Goal: Task Accomplishment & Management: Manage account settings

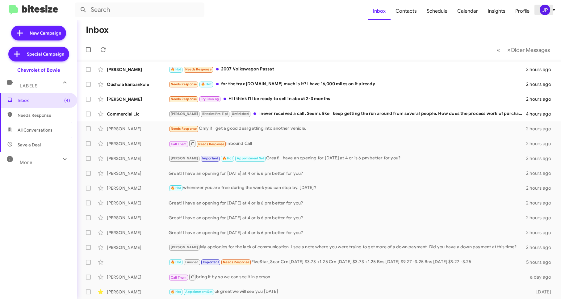
click at [546, 12] on div "JP" at bounding box center [545, 10] width 11 height 11
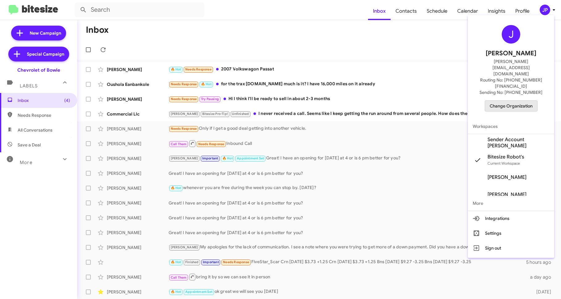
click at [528, 101] on span "Change Organization" at bounding box center [511, 106] width 43 height 11
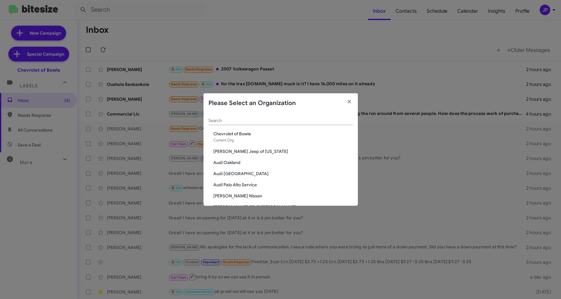
click at [313, 124] on div "Search" at bounding box center [281, 119] width 145 height 12
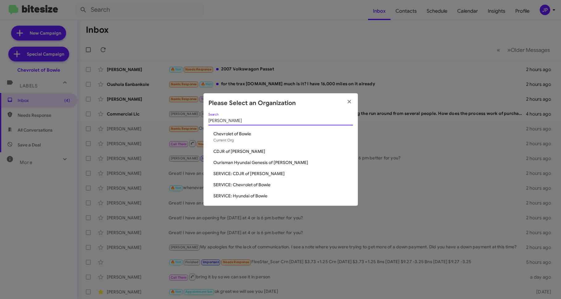
type input "Bowie"
click at [228, 152] on span "CDJR of [PERSON_NAME]" at bounding box center [283, 151] width 140 height 6
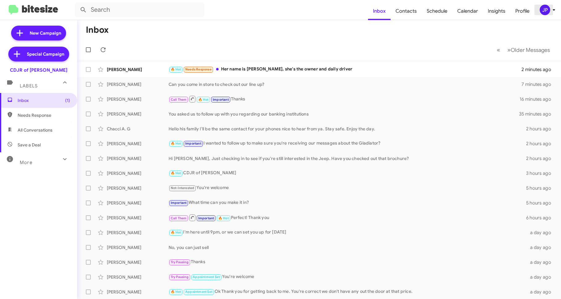
click at [546, 11] on div "JP" at bounding box center [545, 10] width 11 height 11
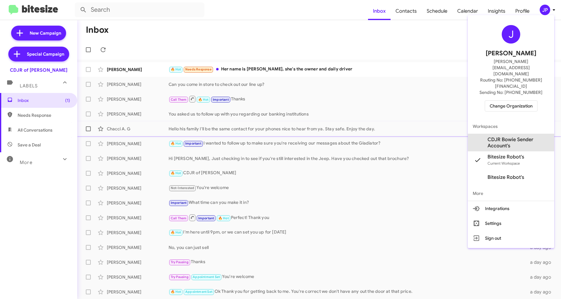
click at [506, 137] on span "CDJR Bowie Sender Account's" at bounding box center [519, 143] width 62 height 12
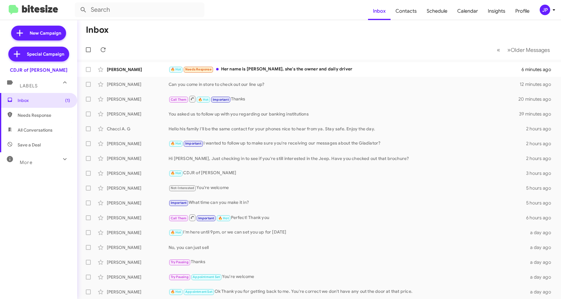
click at [543, 11] on div "JP" at bounding box center [545, 10] width 11 height 11
click at [543, 7] on div "JP" at bounding box center [545, 10] width 11 height 11
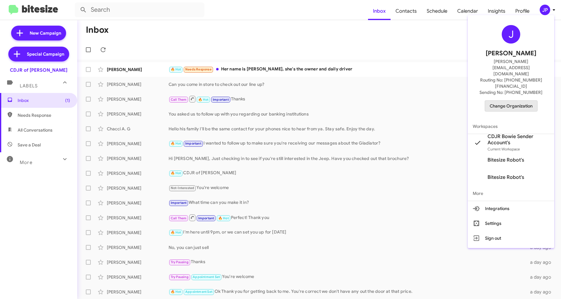
click at [518, 101] on span "Change Organization" at bounding box center [511, 106] width 43 height 11
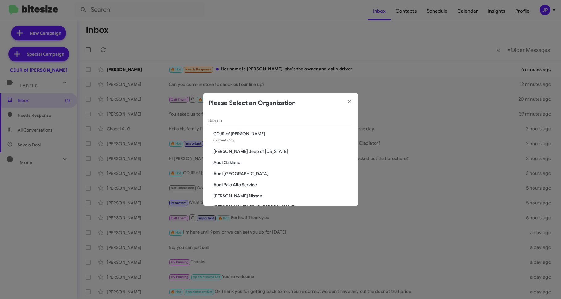
click at [317, 118] on div "Search" at bounding box center [281, 119] width 145 height 12
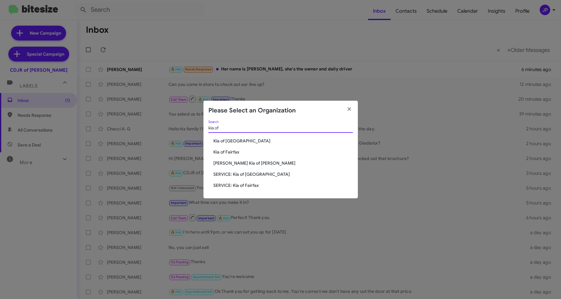
type input "kia of"
click at [221, 149] on span "Kia of Fairfax" at bounding box center [283, 152] width 140 height 6
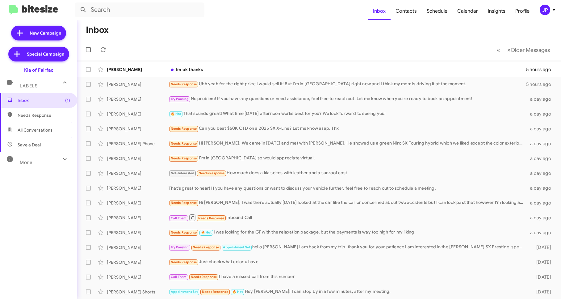
click at [542, 13] on div "JP" at bounding box center [545, 10] width 11 height 11
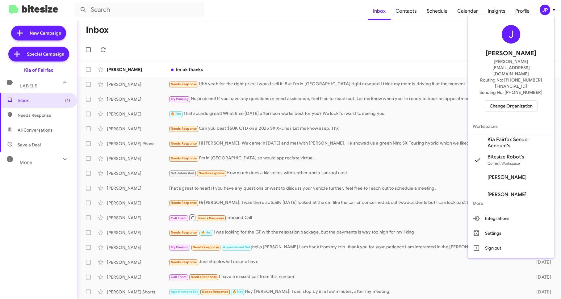
click at [517, 101] on span "Change Organization" at bounding box center [511, 106] width 43 height 11
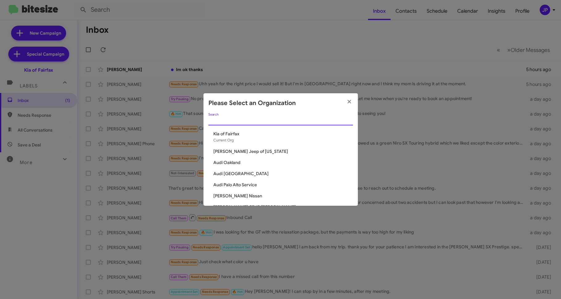
click at [325, 122] on input "Search" at bounding box center [281, 120] width 145 height 5
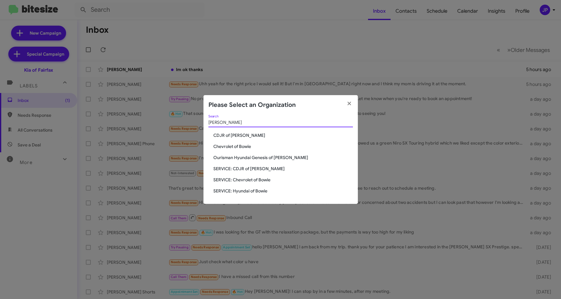
type input "Bowie"
click at [234, 135] on span "CDJR of [PERSON_NAME]" at bounding box center [283, 135] width 140 height 6
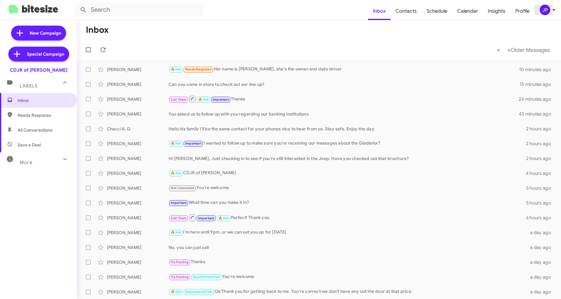
click at [551, 14] on span "JP" at bounding box center [549, 10] width 19 height 11
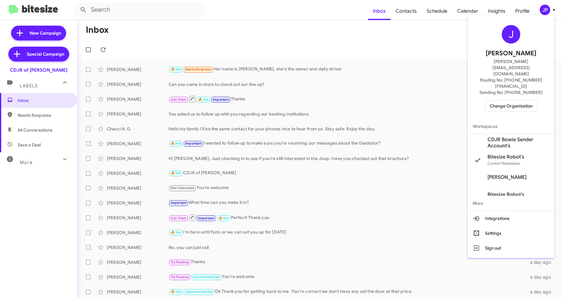
click at [528, 101] on span "Change Organization" at bounding box center [511, 106] width 43 height 11
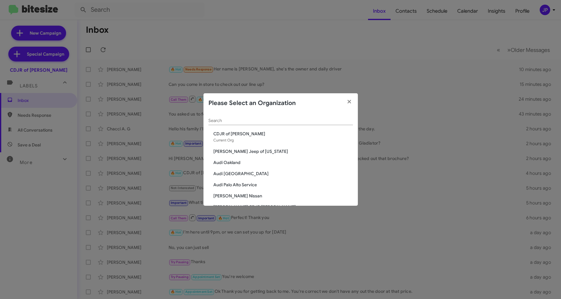
click at [225, 116] on div "Search" at bounding box center [281, 119] width 145 height 12
click at [225, 119] on input "Search" at bounding box center [281, 120] width 145 height 5
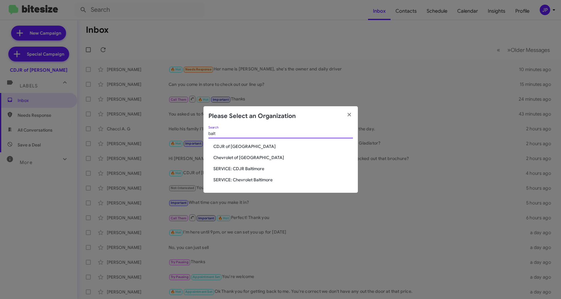
type input "balt"
click at [222, 154] on span "Chevrolet of [GEOGRAPHIC_DATA]" at bounding box center [283, 157] width 140 height 6
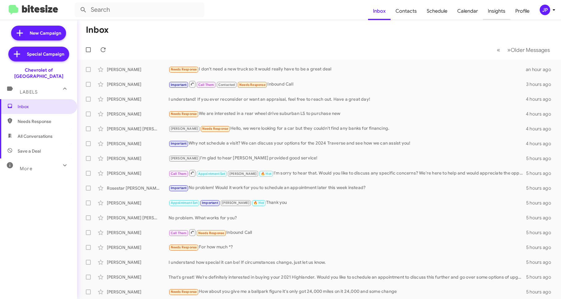
click at [490, 13] on span "Insights" at bounding box center [496, 11] width 27 height 18
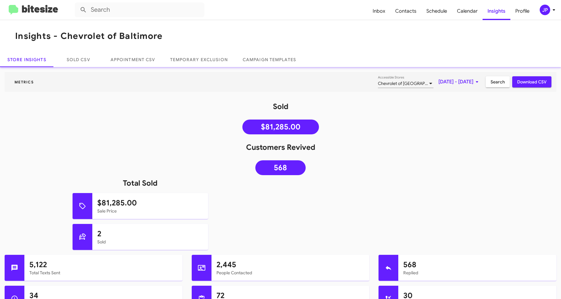
click at [40, 12] on img at bounding box center [33, 10] width 49 height 10
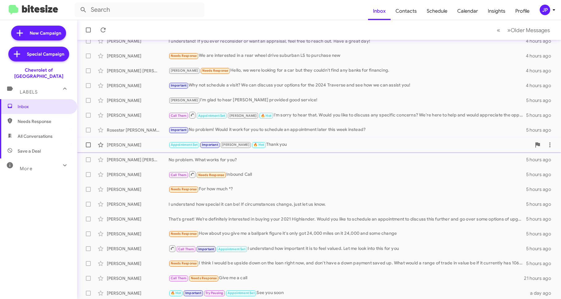
scroll to position [60, 0]
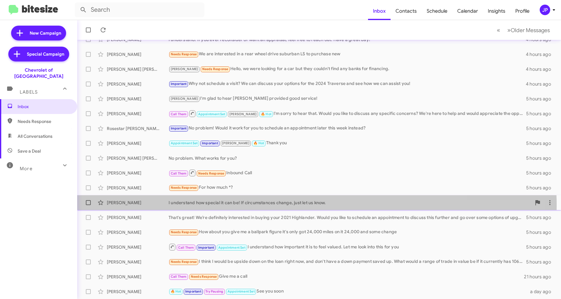
click at [237, 205] on div "I understand how special it can be! If circumstances change, just let us know." at bounding box center [350, 203] width 363 height 6
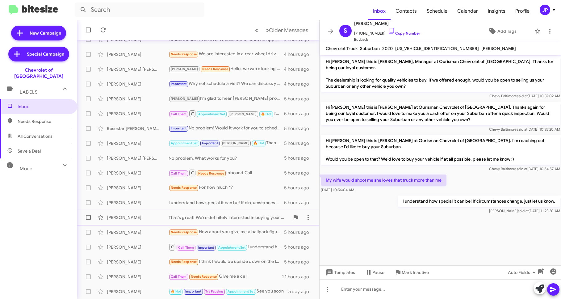
click at [219, 219] on div "That's great! We’re definitely interested in buying your 2021 Highlander. Would…" at bounding box center [229, 217] width 121 height 6
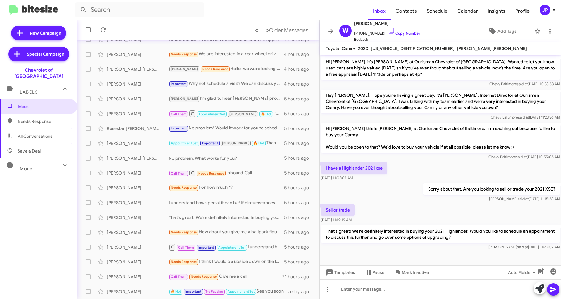
click at [46, 166] on mat-expansion-panel-header "More" at bounding box center [38, 165] width 77 height 15
click at [45, 158] on mat-expansion-panel-header "More" at bounding box center [38, 168] width 77 height 20
click at [46, 145] on span "Save a Deal" at bounding box center [38, 151] width 77 height 15
type input "in:not-interested"
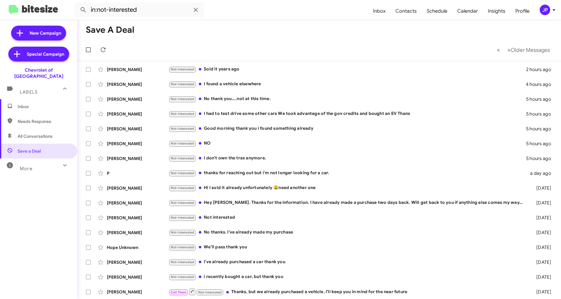
click at [40, 104] on span "Inbox" at bounding box center [38, 106] width 77 height 15
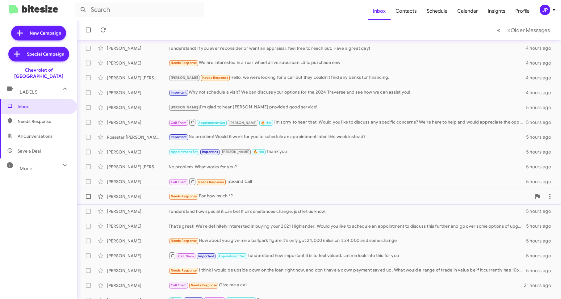
scroll to position [60, 0]
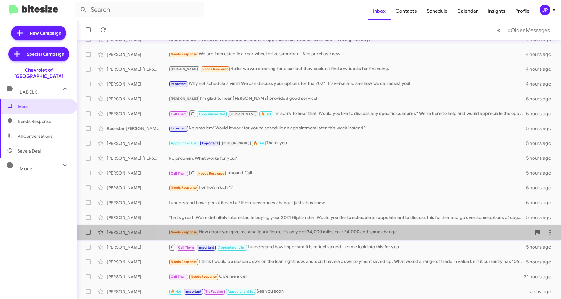
click at [347, 231] on div "Needs Response How about you give me a ballpark figure it's only got 24,000 mil…" at bounding box center [350, 232] width 363 height 7
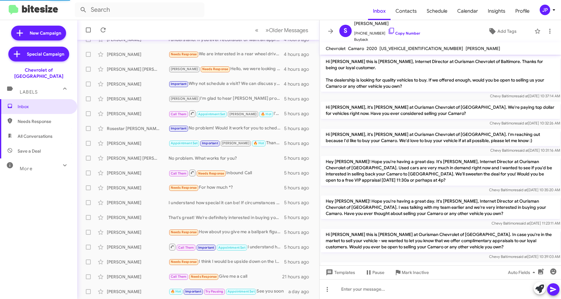
scroll to position [120, 0]
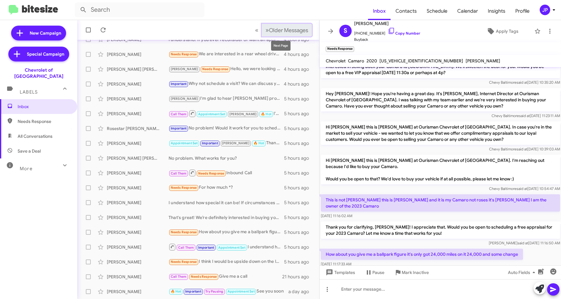
click at [293, 32] on span "Older Messages" at bounding box center [288, 30] width 39 height 7
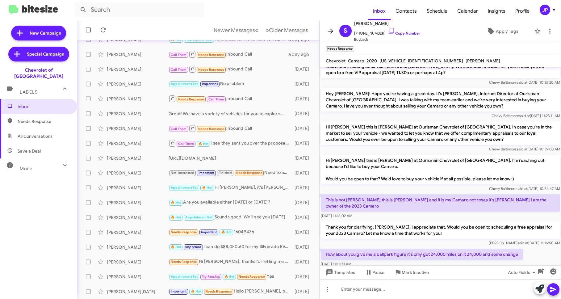
click at [332, 28] on icon at bounding box center [330, 30] width 7 height 7
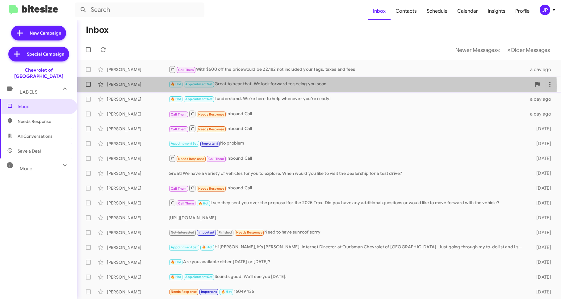
click at [276, 86] on div "🔥 Hot Appointment Set Great to hear that! We look forward to seeing you soon." at bounding box center [350, 84] width 363 height 7
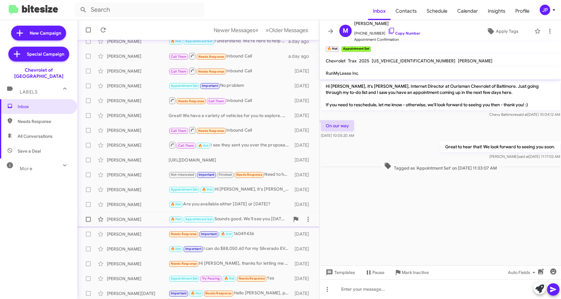
scroll to position [60, 0]
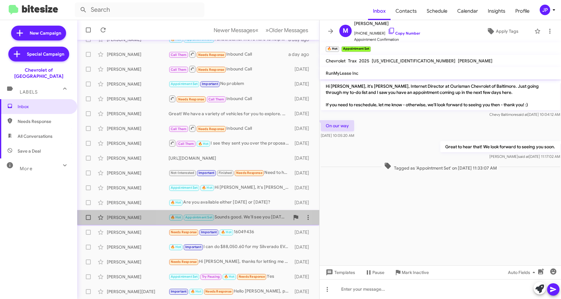
click at [219, 219] on div "🔥 Hot Appointment Set Sounds good. We'll see you tomorrow." at bounding box center [229, 217] width 121 height 7
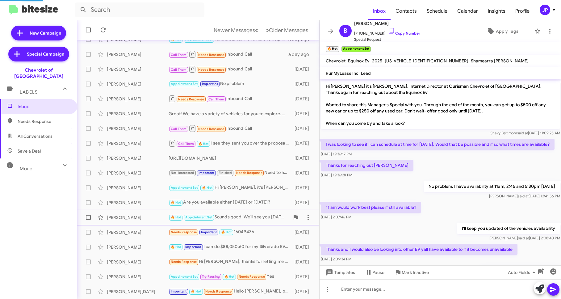
scroll to position [51, 0]
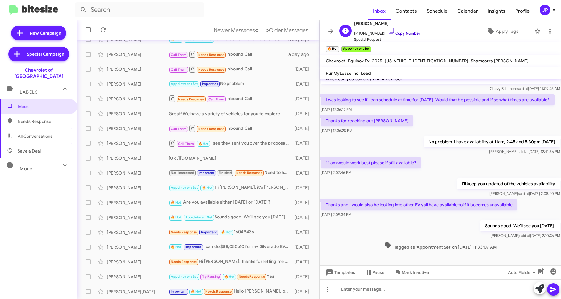
click at [393, 31] on link "Copy Number" at bounding box center [404, 33] width 32 height 5
click at [380, 28] on span "+19793190204 Copy Number" at bounding box center [387, 31] width 66 height 9
click at [388, 30] on icon at bounding box center [391, 30] width 7 height 7
click at [396, 33] on link "Copy Number" at bounding box center [404, 33] width 32 height 5
click at [548, 12] on div "JP" at bounding box center [545, 10] width 11 height 11
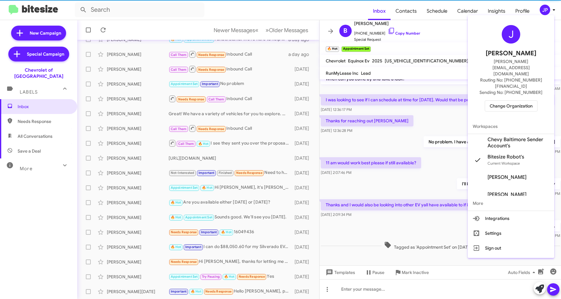
click at [529, 101] on span "Change Organization" at bounding box center [511, 106] width 43 height 11
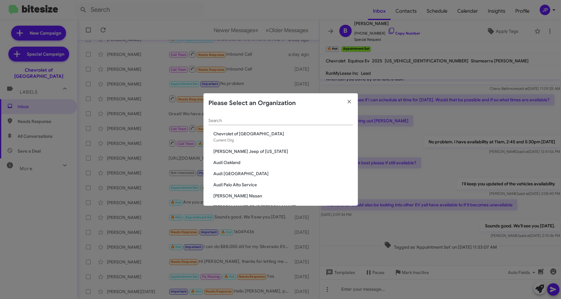
click at [293, 120] on input "Search" at bounding box center [281, 120] width 145 height 5
click at [255, 124] on div "Search" at bounding box center [281, 119] width 145 height 12
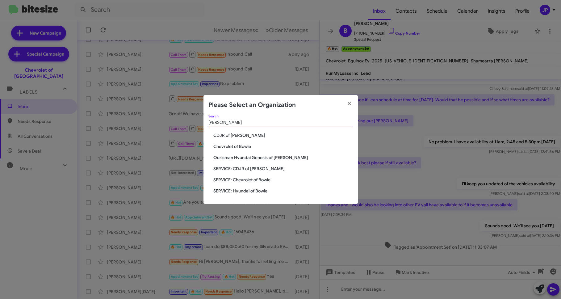
type input "Bowie"
click at [234, 136] on span "CDJR of [PERSON_NAME]" at bounding box center [283, 135] width 140 height 6
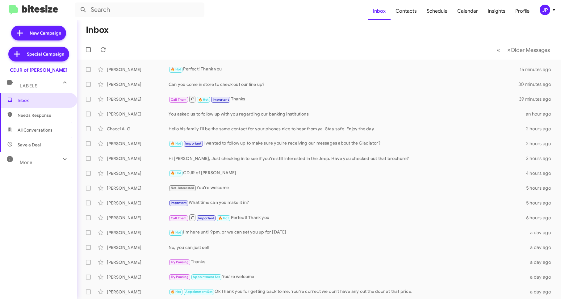
click at [540, 11] on div "JP" at bounding box center [545, 10] width 11 height 11
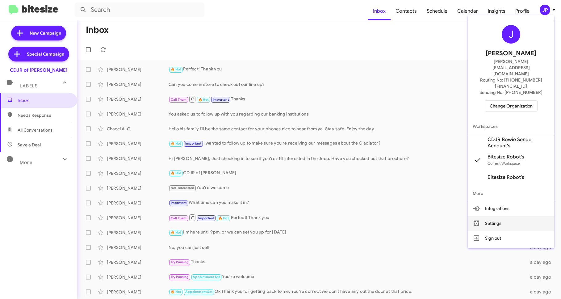
click at [499, 216] on button "Settings" at bounding box center [511, 223] width 86 height 15
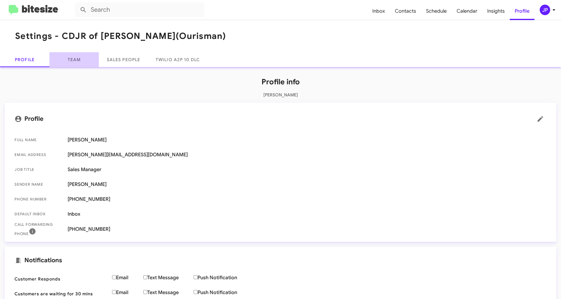
click at [87, 66] on link "Team" at bounding box center [73, 59] width 49 height 15
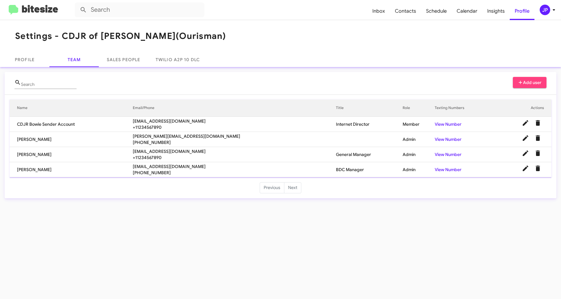
click at [542, 12] on div "JP" at bounding box center [545, 10] width 11 height 11
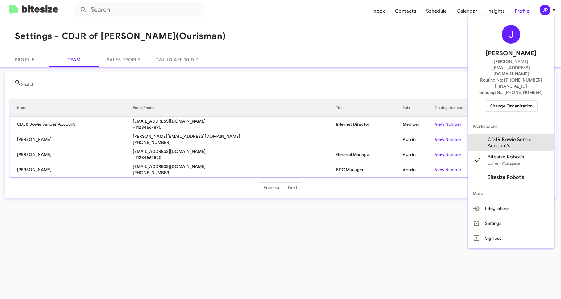
click at [506, 137] on span "CDJR Bowie Sender Account's" at bounding box center [519, 143] width 62 height 12
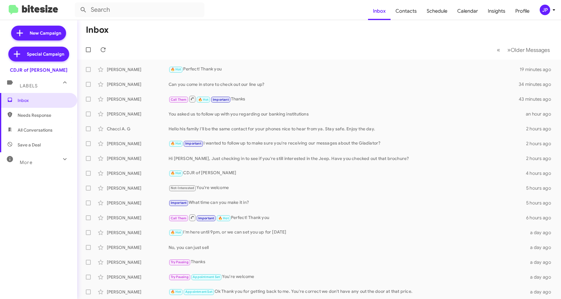
click at [363, 49] on mat-toolbar-row "« Previous » Next Older Messages" at bounding box center [319, 50] width 484 height 20
click at [555, 15] on span "JP" at bounding box center [549, 10] width 19 height 11
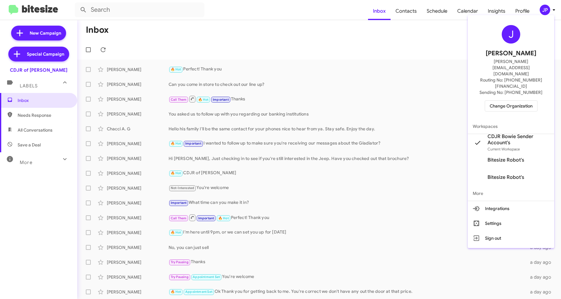
drag, startPoint x: 398, startPoint y: 65, endPoint x: 418, endPoint y: 47, distance: 27.1
click at [401, 63] on div at bounding box center [280, 149] width 561 height 299
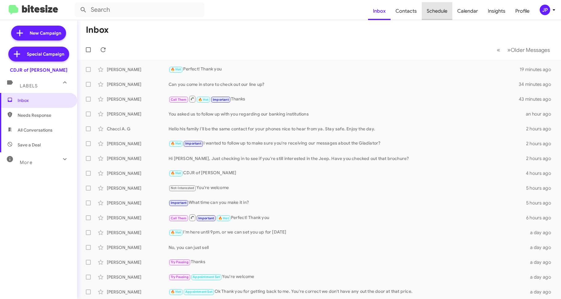
click at [441, 15] on span "Schedule" at bounding box center [437, 11] width 31 height 18
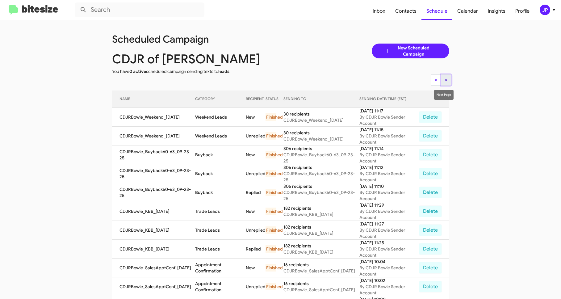
click at [442, 81] on button "» Next" at bounding box center [446, 79] width 11 height 11
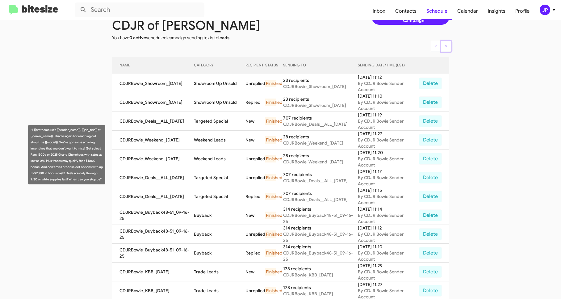
scroll to position [76, 0]
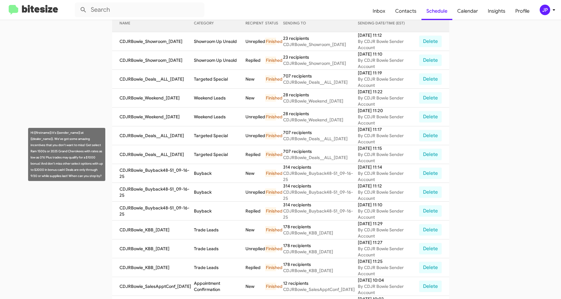
click at [56, 140] on div "Hi {{firstname}} it's {{sender_name}} at {{dealer_name}}. We've got some amazin…" at bounding box center [66, 154] width 77 height 53
drag, startPoint x: 56, startPoint y: 139, endPoint x: 102, endPoint y: 148, distance: 47.2
click at [102, 148] on div "Hi {{firstname}} it's {{sender_name}} at {{dealer_name}}. We've got some amazin…" at bounding box center [66, 154] width 77 height 53
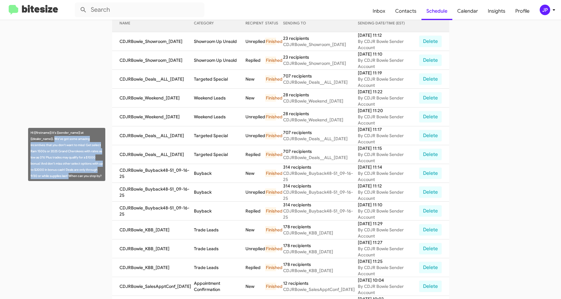
drag, startPoint x: 56, startPoint y: 138, endPoint x: 69, endPoint y: 176, distance: 39.9
click at [69, 176] on div "Hi {{firstname}} it's {{sender_name}} at {{dealer_name}}. We've got some amazin…" at bounding box center [66, 154] width 77 height 53
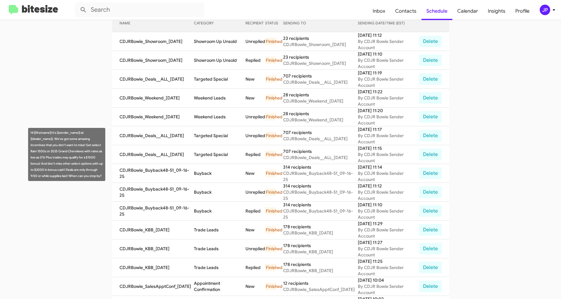
copy div "We've got some amazing incentives that you don't want to miss! Get select Ram 1…"
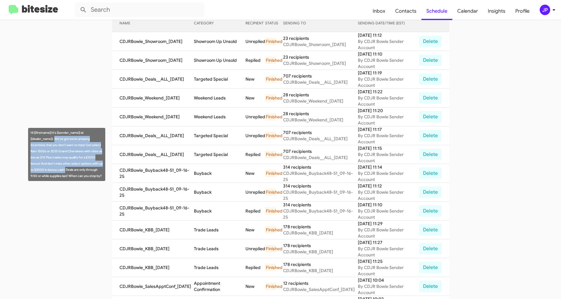
drag, startPoint x: 55, startPoint y: 140, endPoint x: 65, endPoint y: 170, distance: 31.6
click at [65, 170] on div "Hi {{firstname}} it's {{sender_name}} at {{dealer_name}}. We've got some amazin…" at bounding box center [66, 154] width 77 height 53
drag, startPoint x: 54, startPoint y: 139, endPoint x: 68, endPoint y: 170, distance: 34.0
click at [68, 170] on div "Hi {{firstname}} it's {{sender_name}} at {{dealer_name}}. We've got some amazin…" at bounding box center [66, 154] width 77 height 53
copy div "We've got some amazing incentives that you don't want to miss! Get select Ram 1…"
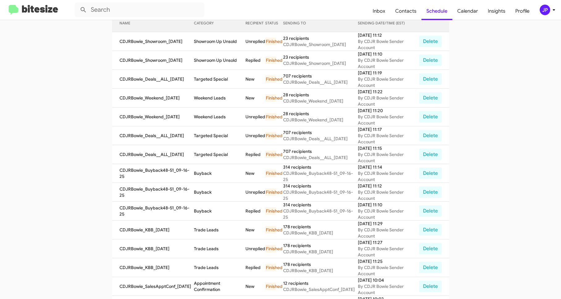
click at [25, 9] on img at bounding box center [33, 10] width 49 height 10
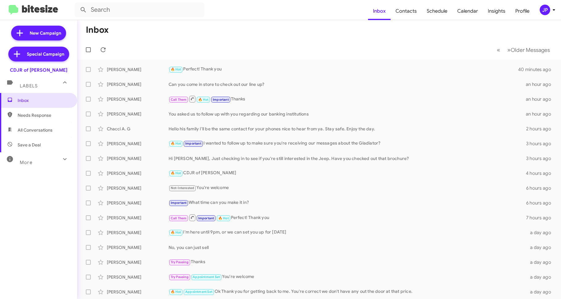
click at [541, 9] on div "JP" at bounding box center [545, 10] width 11 height 11
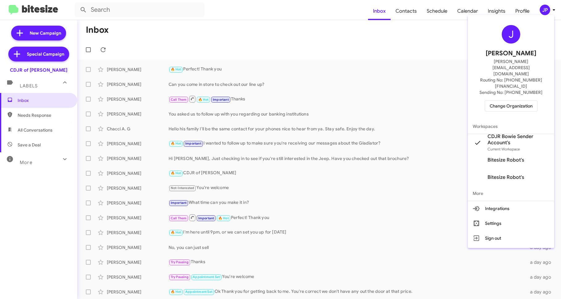
click at [510, 79] on div "J Jamie Payton jamie@bitesize.co Routing No: +1 (240) 533-1200 Sending No: +1 (…" at bounding box center [511, 68] width 86 height 101
click at [497, 101] on span "Change Organization" at bounding box center [511, 106] width 43 height 11
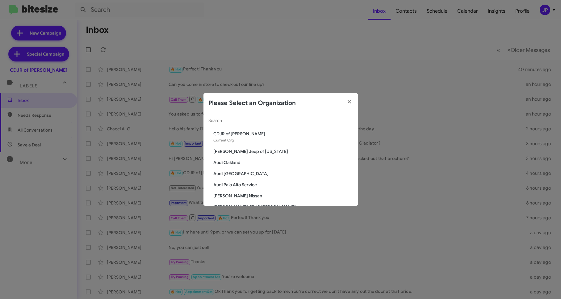
click at [243, 124] on div "Search" at bounding box center [281, 119] width 145 height 12
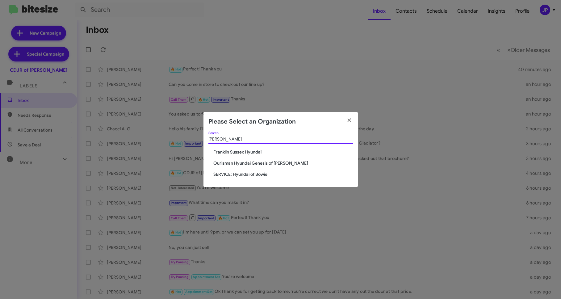
type input "hyunda"
click at [253, 164] on span "Ourisman Hyundai Genesis of Bowie" at bounding box center [283, 163] width 140 height 6
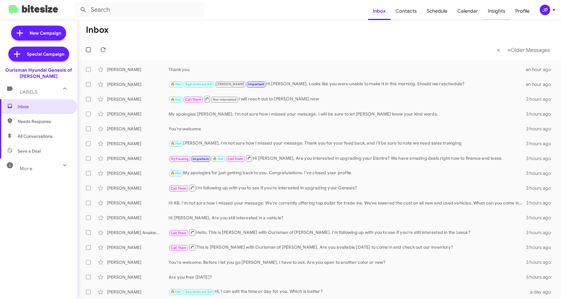
click at [498, 15] on span "Insights" at bounding box center [496, 11] width 27 height 18
